Goal: Ask a question

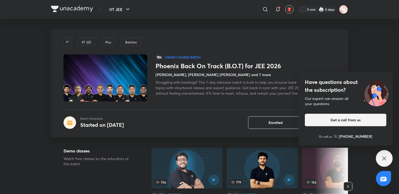
click at [387, 157] on div "Have questions about the subscription? Our expert can answer all your questions…" at bounding box center [384, 158] width 17 height 17
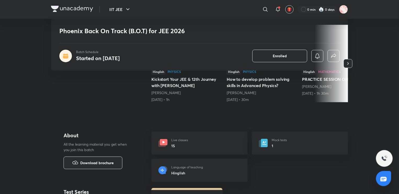
scroll to position [170, 0]
